Goal: Information Seeking & Learning: Learn about a topic

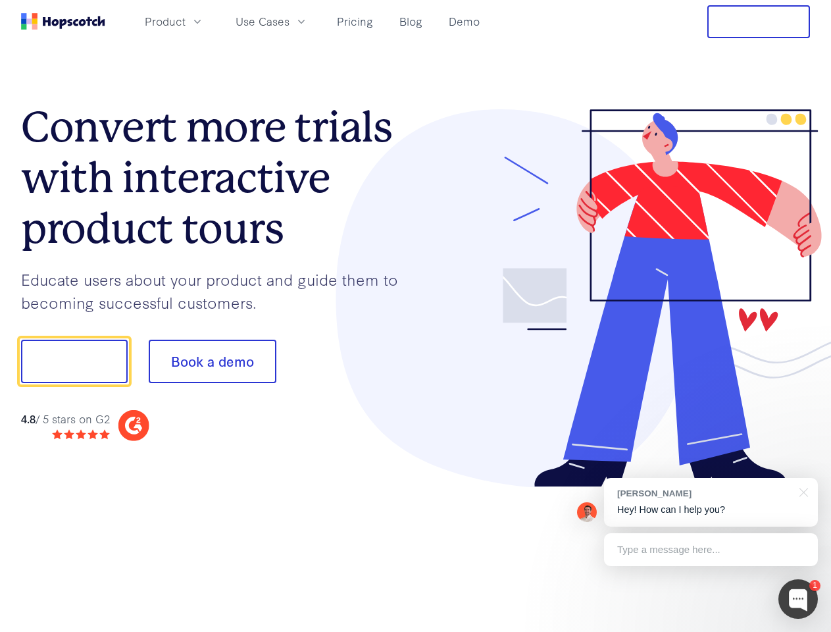
click at [416, 316] on div at bounding box center [613, 298] width 395 height 378
click at [186, 21] on span "Product" at bounding box center [165, 21] width 41 height 16
click at [290, 21] on span "Use Cases" at bounding box center [263, 21] width 54 height 16
click at [759, 22] on button "Free Trial" at bounding box center [758, 21] width 103 height 33
click at [74, 361] on button "Show me!" at bounding box center [74, 361] width 107 height 43
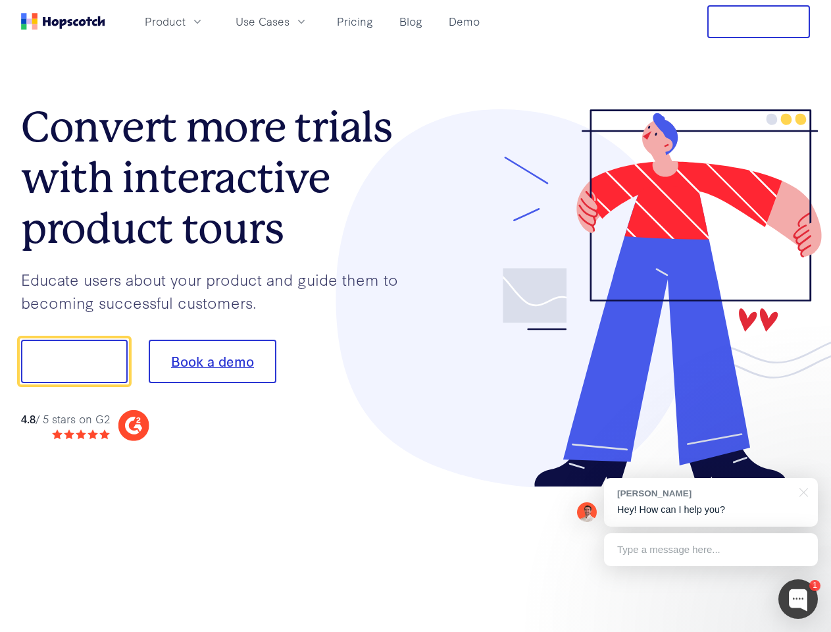
click at [212, 361] on button "Book a demo" at bounding box center [213, 361] width 128 height 43
click at [798, 599] on div at bounding box center [798, 598] width 39 height 39
click at [711, 502] on div "[PERSON_NAME] Hey! How can I help you?" at bounding box center [711, 502] width 214 height 49
click at [802, 491] on div at bounding box center [694, 448] width 247 height 263
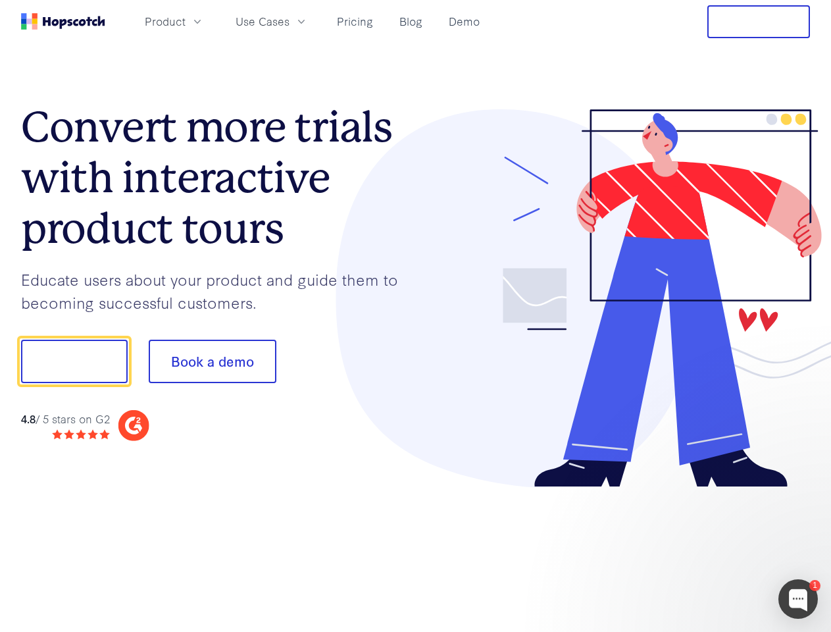
click at [711, 550] on div at bounding box center [694, 448] width 247 height 263
